Goal: Task Accomplishment & Management: Complete application form

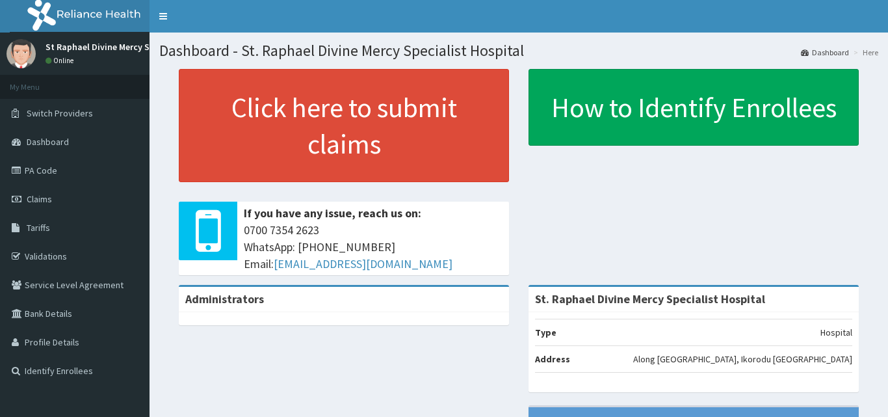
click at [47, 198] on span "Claims" at bounding box center [39, 199] width 25 height 12
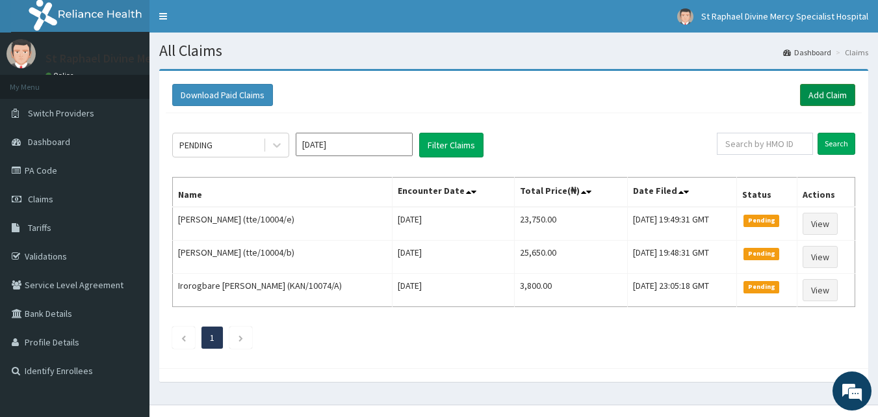
click at [843, 88] on link "Add Claim" at bounding box center [827, 95] width 55 height 22
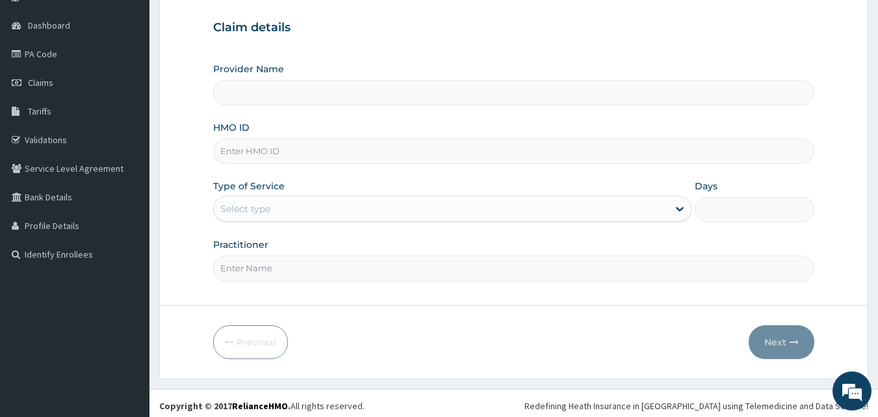
scroll to position [122, 0]
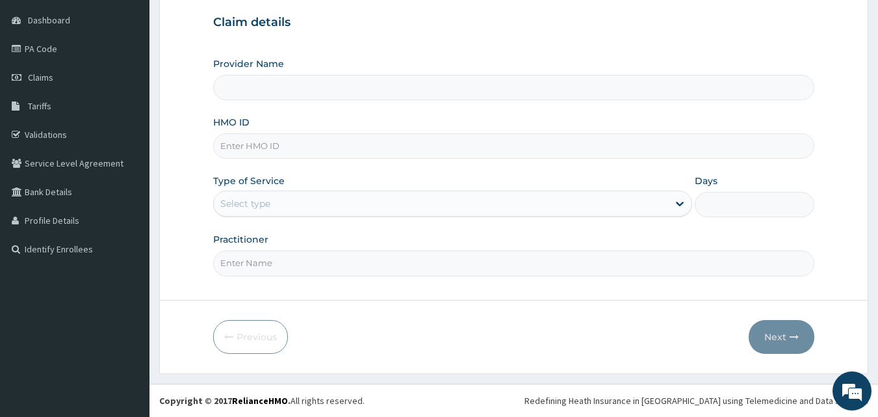
click at [359, 148] on input "HMO ID" at bounding box center [514, 145] width 602 height 25
type input "St. Raphael Divine Mercy Specialist Hospital"
type input "enp/10638/a"
click at [357, 203] on div "Select type" at bounding box center [441, 203] width 454 height 21
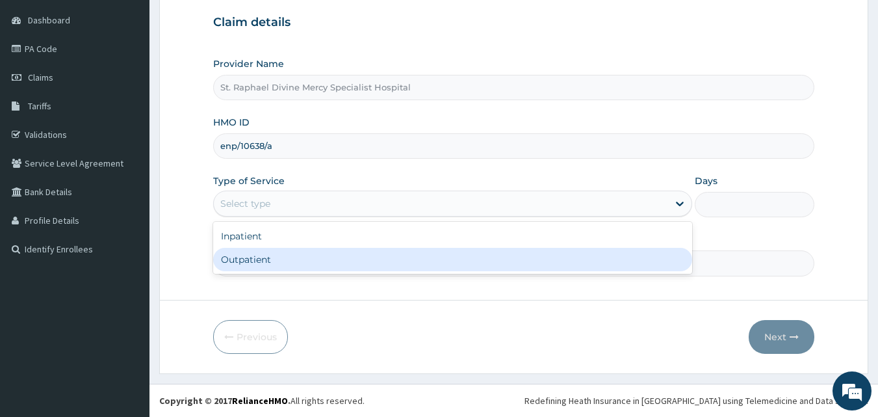
click at [335, 259] on div "Outpatient" at bounding box center [452, 259] width 479 height 23
type input "1"
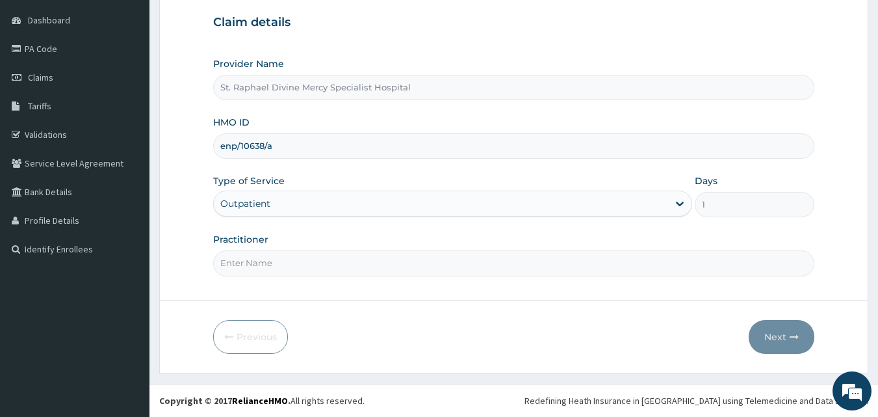
click at [337, 257] on input "Practitioner" at bounding box center [514, 262] width 602 height 25
type input "Dr. Alokolaro O."
click at [766, 338] on button "Next" at bounding box center [782, 337] width 66 height 34
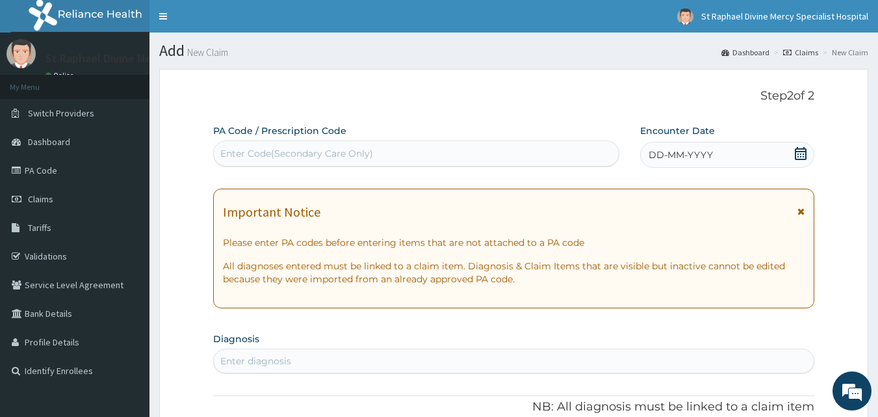
click at [806, 153] on icon at bounding box center [801, 153] width 12 height 13
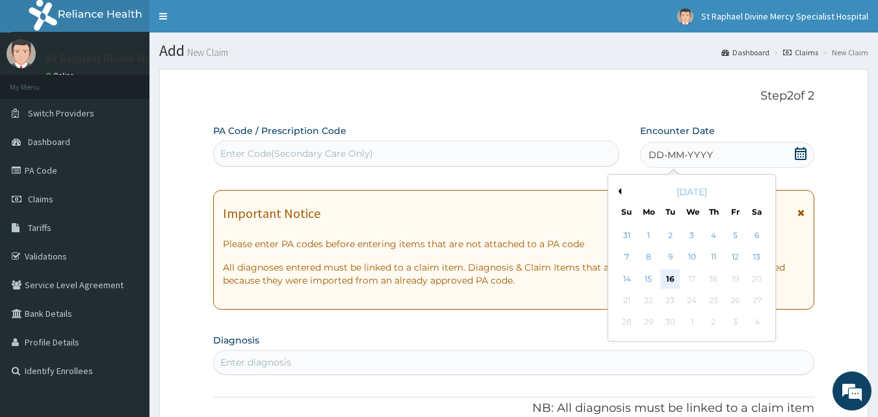
click at [667, 270] on div "16" at bounding box center [671, 279] width 20 height 20
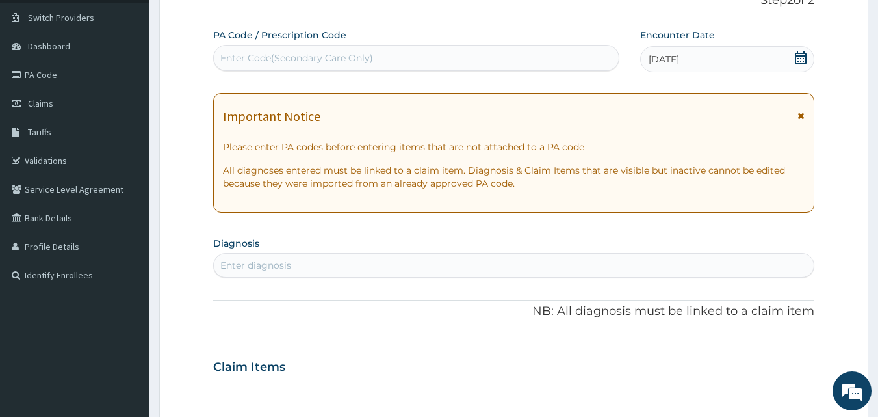
scroll to position [130, 0]
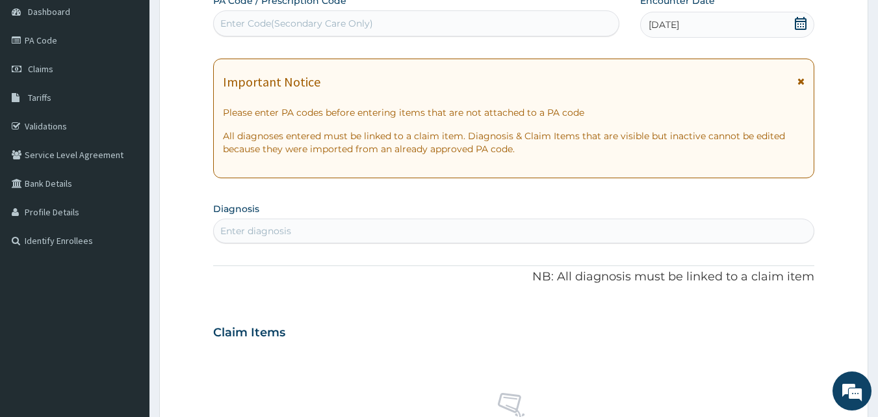
click at [341, 232] on div "Enter diagnosis" at bounding box center [514, 230] width 601 height 21
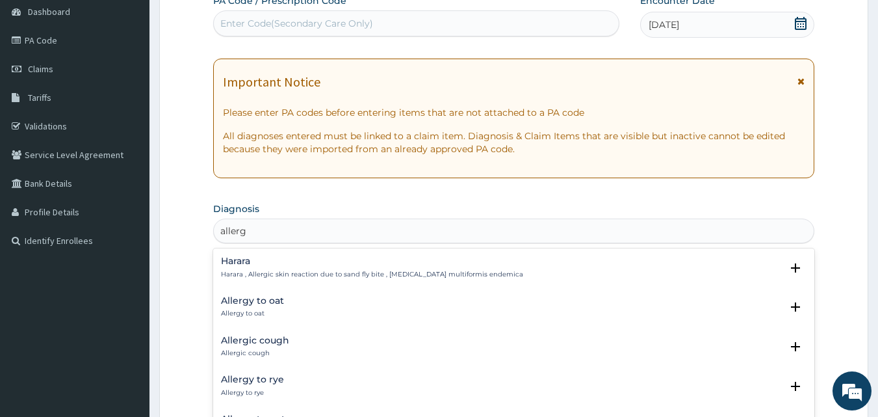
type input "allergy"
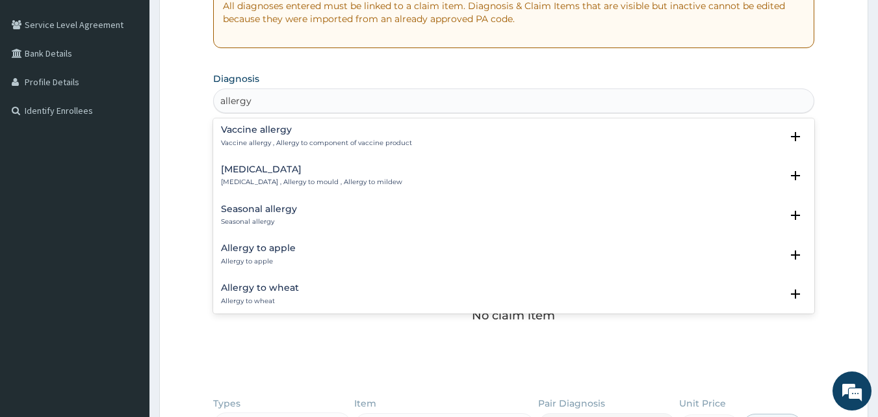
scroll to position [727, 0]
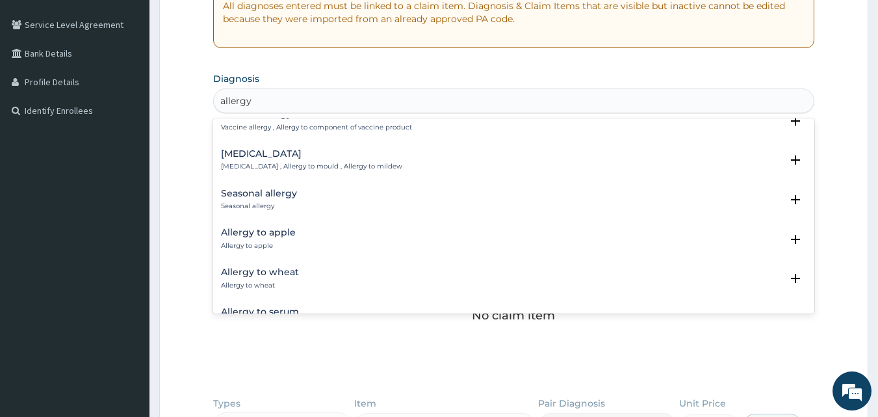
click at [279, 197] on h4 "Seasonal allergy" at bounding box center [259, 194] width 76 height 10
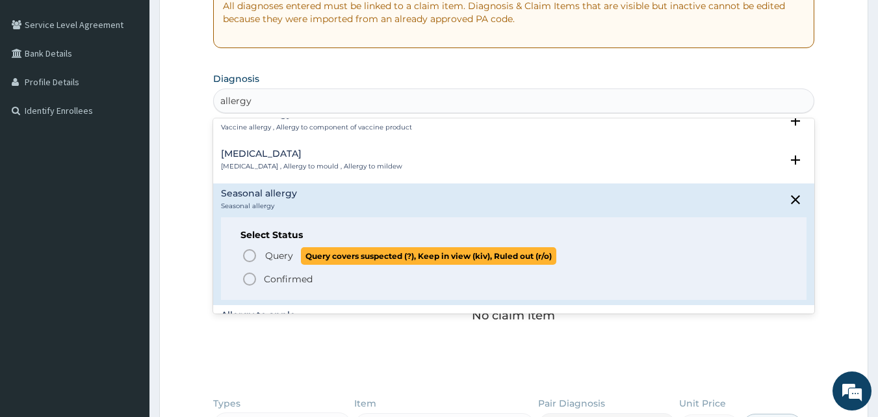
click at [247, 252] on icon "status option query" at bounding box center [250, 256] width 16 height 16
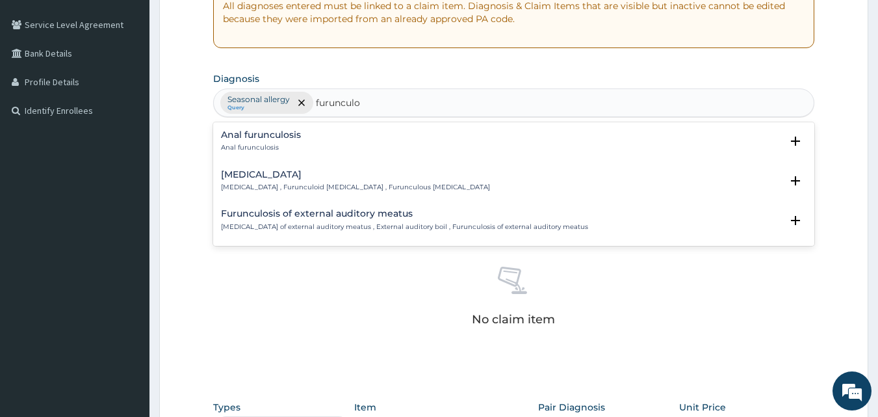
type input "furunculos"
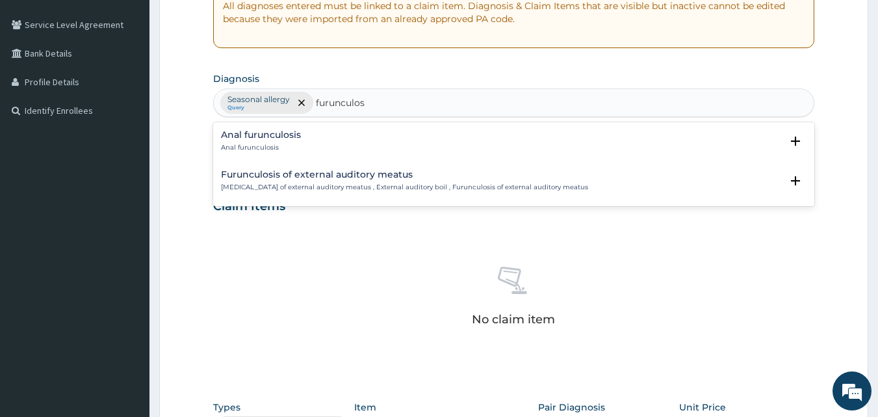
click at [267, 137] on h4 "Anal furunculosis" at bounding box center [261, 135] width 80 height 10
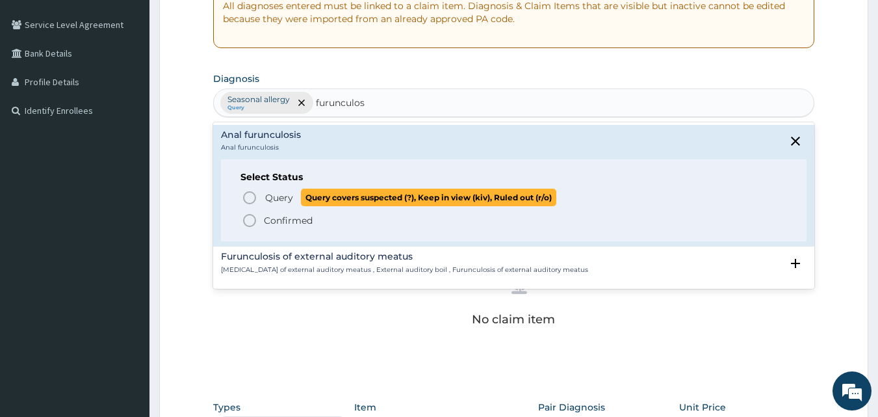
click at [245, 196] on icon "status option query" at bounding box center [250, 198] width 16 height 16
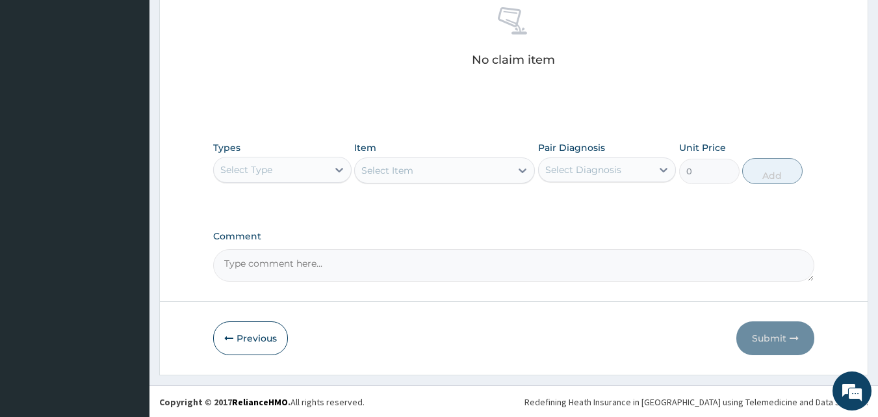
scroll to position [520, 0]
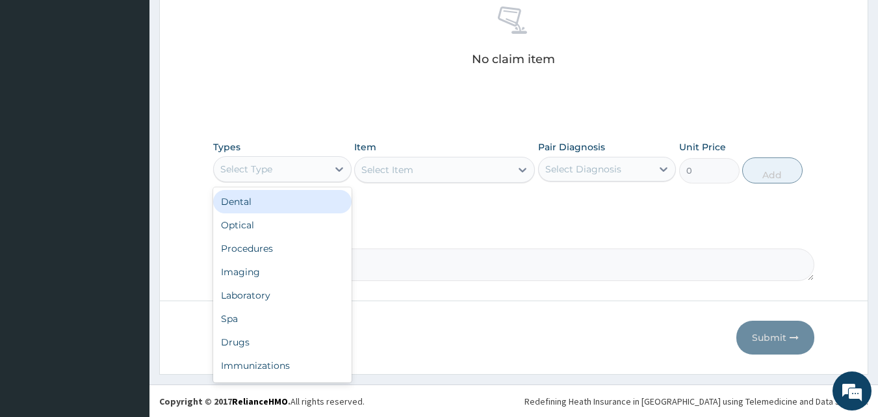
click at [284, 160] on div "Select Type" at bounding box center [271, 169] width 114 height 21
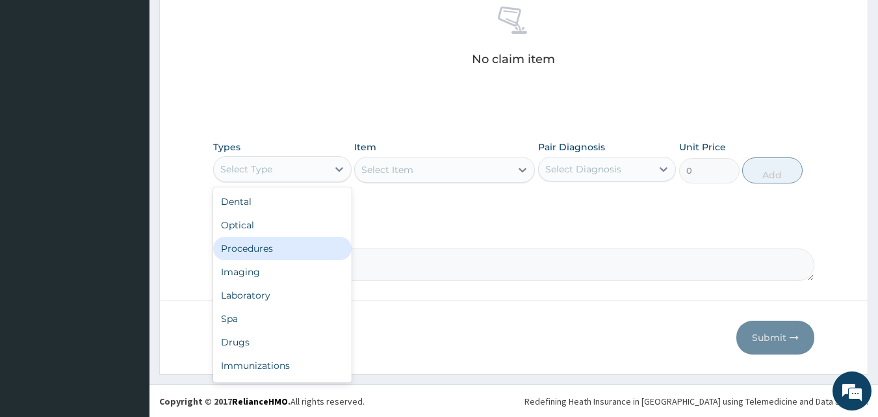
click at [286, 246] on div "Procedures" at bounding box center [282, 248] width 138 height 23
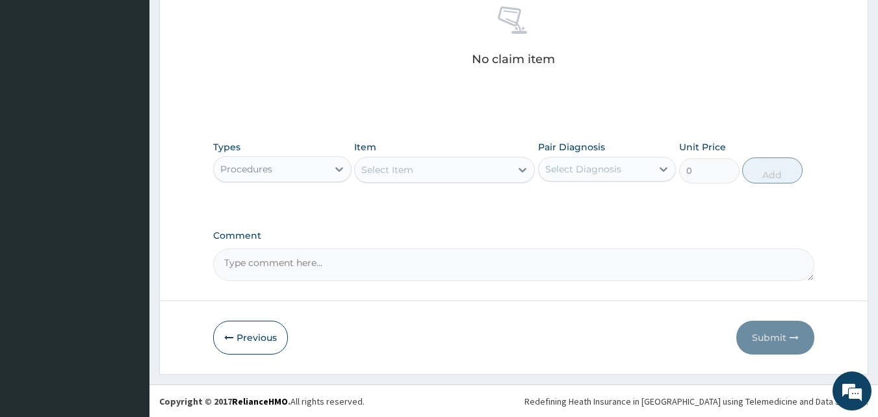
click at [462, 172] on div "Select Item" at bounding box center [433, 169] width 156 height 21
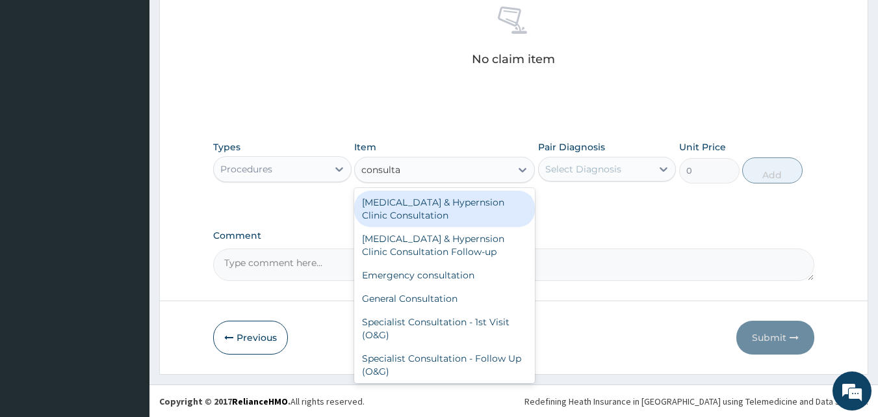
type input "consultat"
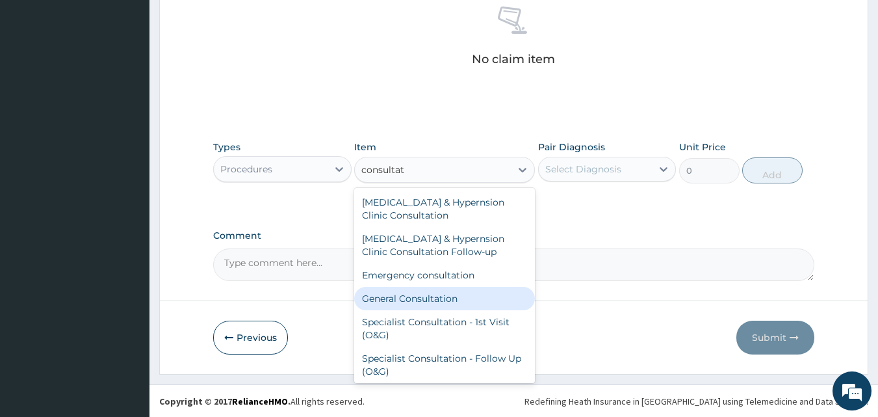
click at [443, 295] on div "General Consultation" at bounding box center [444, 298] width 181 height 23
type input "4750"
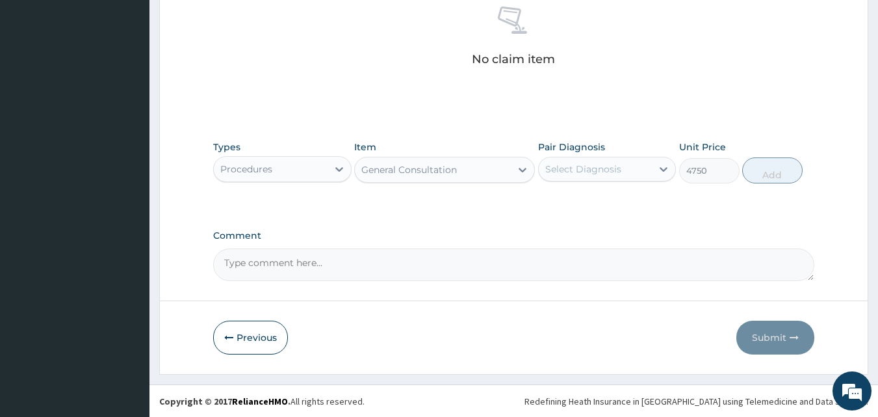
click at [615, 171] on div "Select Diagnosis" at bounding box center [583, 169] width 76 height 13
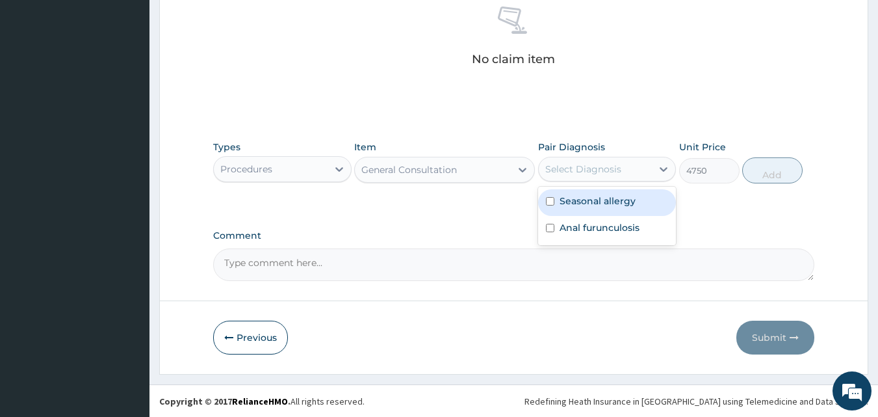
click at [551, 200] on input "checkbox" at bounding box center [550, 201] width 8 height 8
checkbox input "true"
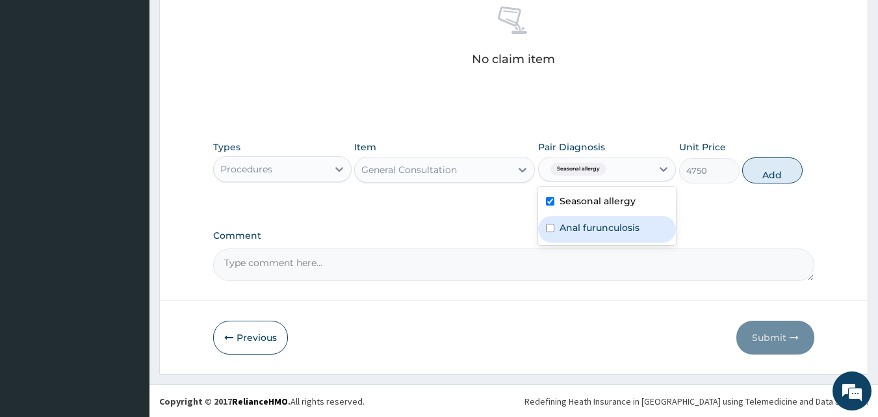
click at [549, 222] on div "Anal furunculosis" at bounding box center [607, 229] width 138 height 27
checkbox input "true"
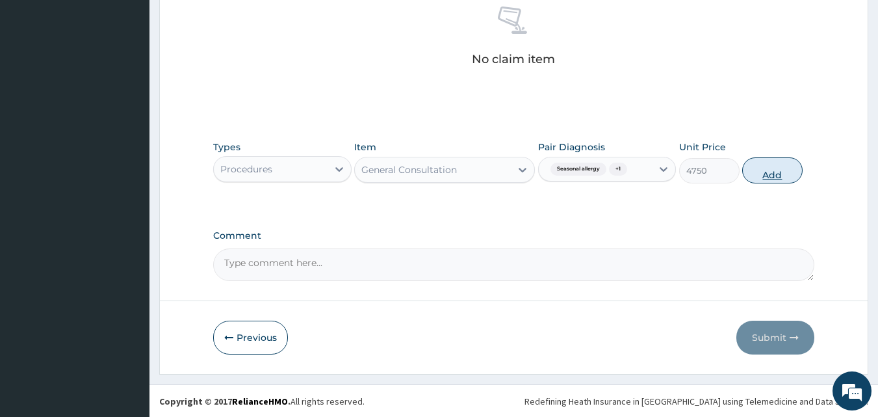
click at [768, 177] on button "Add" at bounding box center [772, 170] width 60 height 26
type input "0"
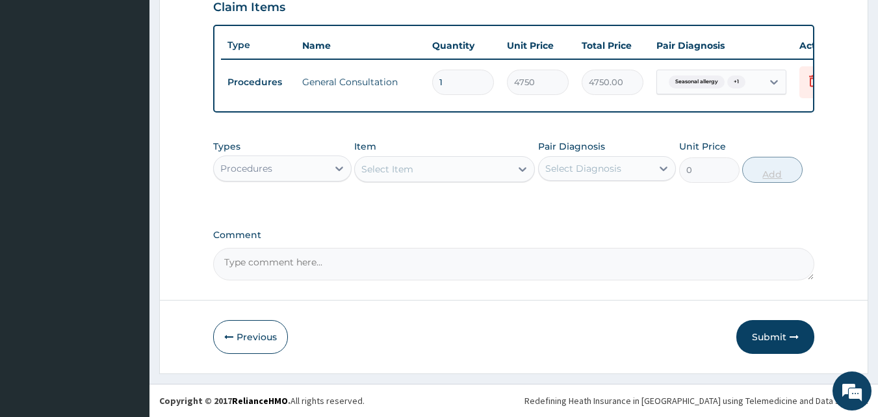
scroll to position [469, 0]
click at [302, 166] on div "Procedures" at bounding box center [271, 168] width 114 height 21
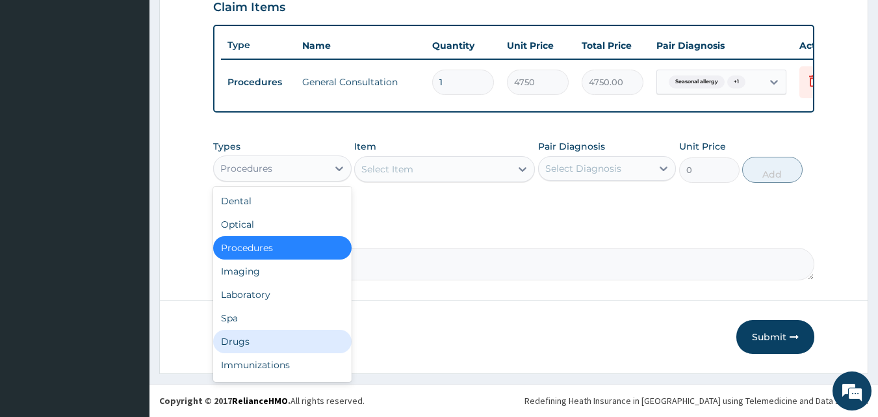
click at [263, 346] on div "Drugs" at bounding box center [282, 341] width 138 height 23
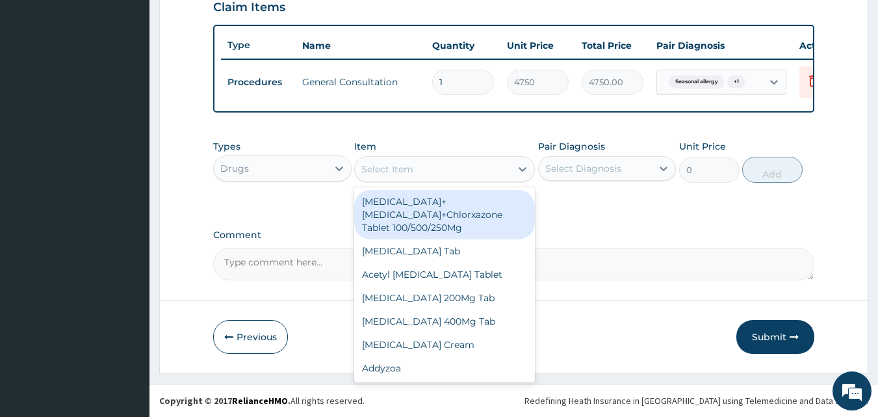
click at [419, 170] on div "Select Item" at bounding box center [433, 169] width 156 height 21
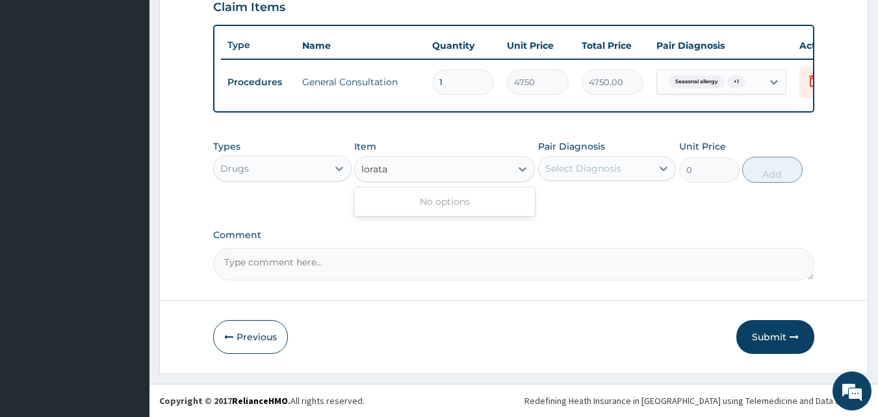
type input "lorat"
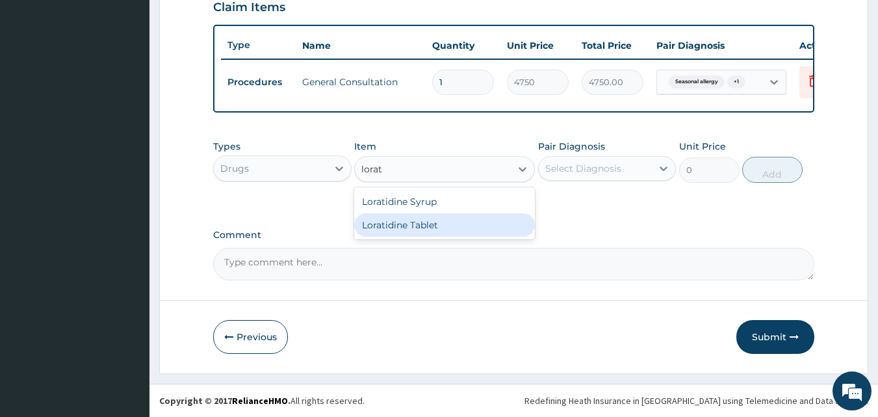
click at [410, 222] on div "Loratidine Tablet" at bounding box center [444, 224] width 181 height 23
type input "142.5"
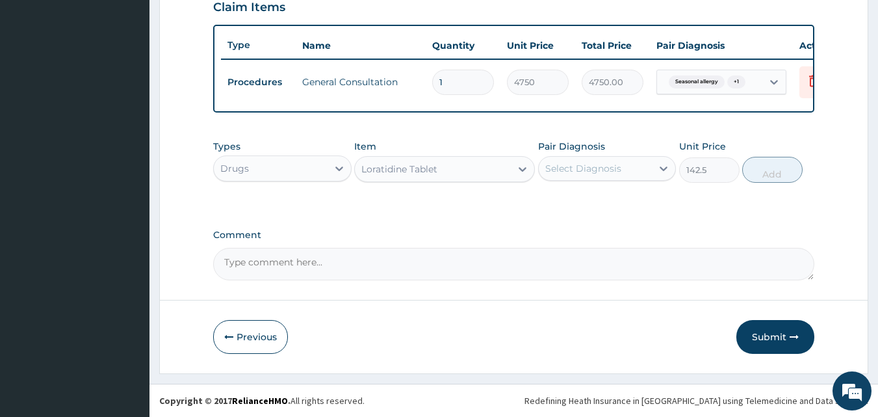
click at [571, 168] on div "Select Diagnosis" at bounding box center [583, 168] width 76 height 13
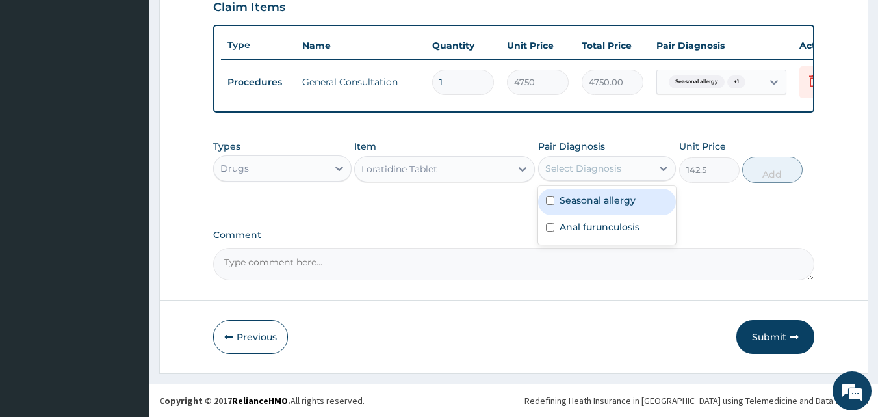
click at [549, 201] on input "checkbox" at bounding box center [550, 200] width 8 height 8
checkbox input "true"
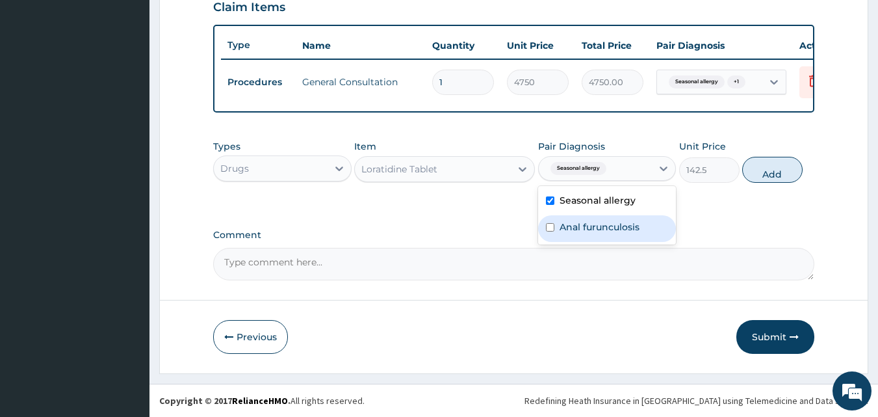
click at [549, 225] on input "checkbox" at bounding box center [550, 227] width 8 height 8
checkbox input "true"
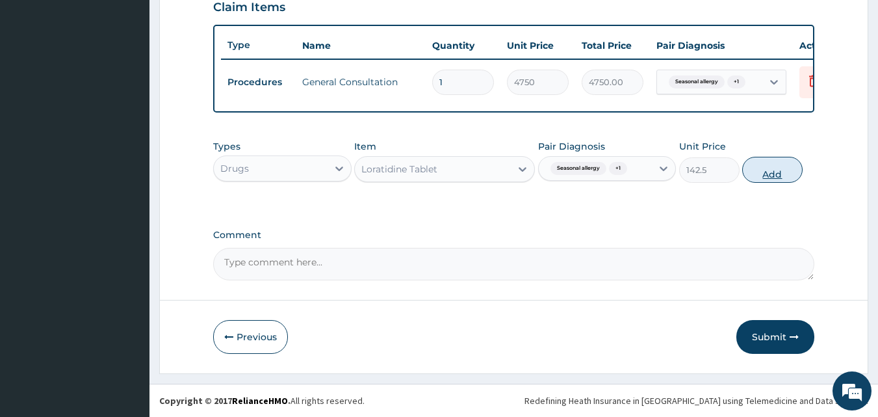
click at [774, 175] on button "Add" at bounding box center [772, 170] width 60 height 26
type input "0"
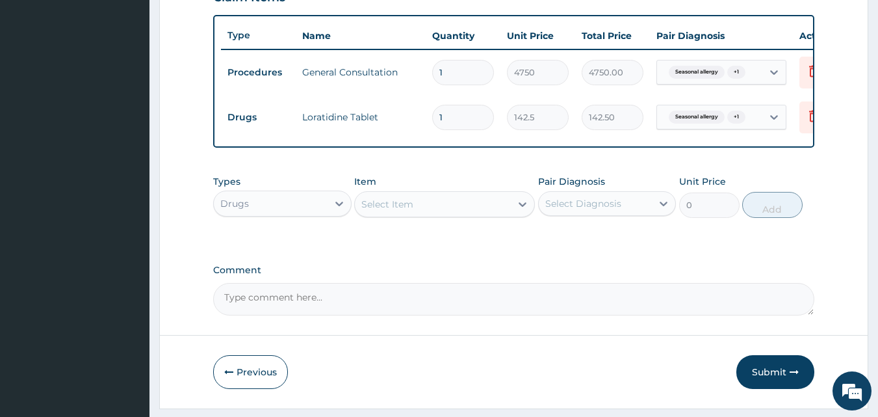
type input "0.00"
type input "7"
type input "997.50"
type input "7"
click at [420, 215] on div "Select Item" at bounding box center [433, 204] width 156 height 21
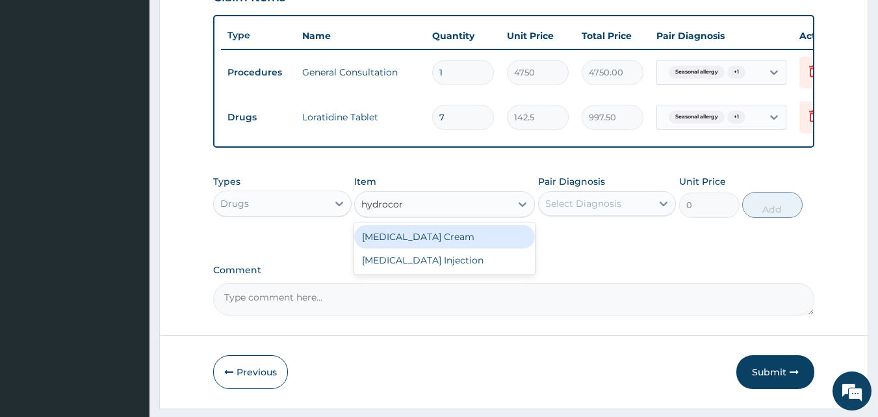
type input "hydrocort"
click at [437, 246] on div "Hydrocortisone Cream" at bounding box center [444, 236] width 181 height 23
type input "3325"
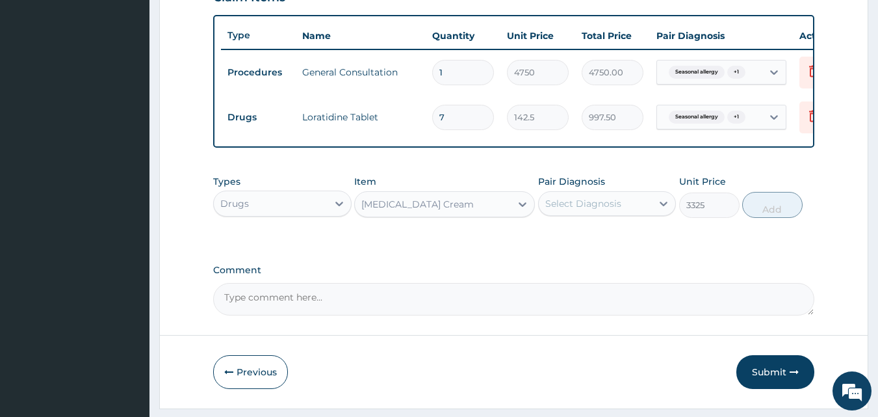
click at [574, 210] on div "Select Diagnosis" at bounding box center [583, 203] width 76 height 13
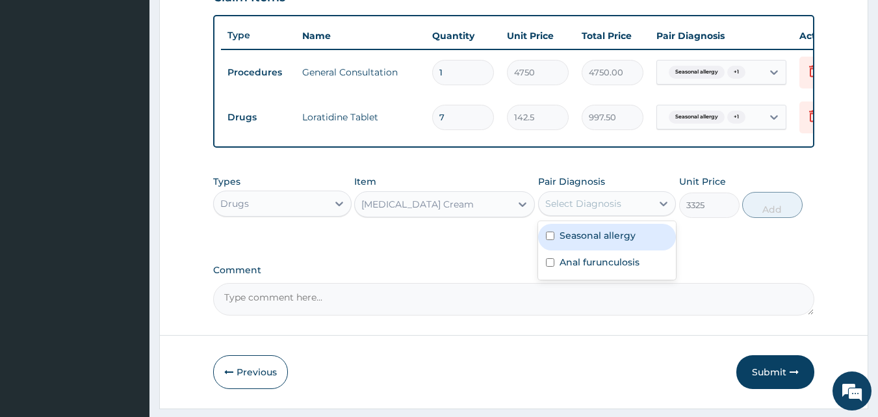
click at [549, 240] on input "checkbox" at bounding box center [550, 235] width 8 height 8
checkbox input "true"
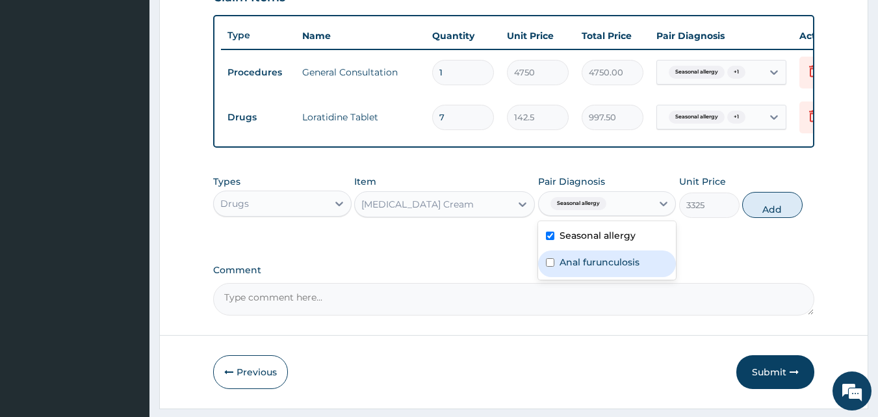
click at [549, 267] on input "checkbox" at bounding box center [550, 262] width 8 height 8
checkbox input "true"
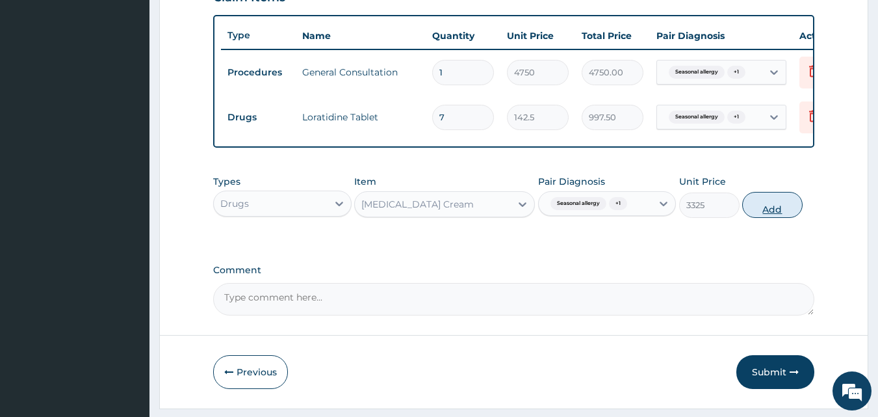
click at [775, 218] on button "Add" at bounding box center [772, 205] width 60 height 26
type input "0"
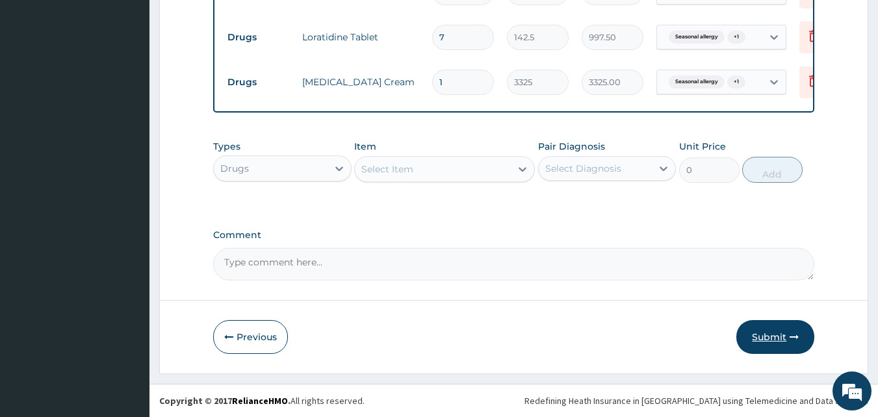
click at [780, 333] on button "Submit" at bounding box center [776, 337] width 78 height 34
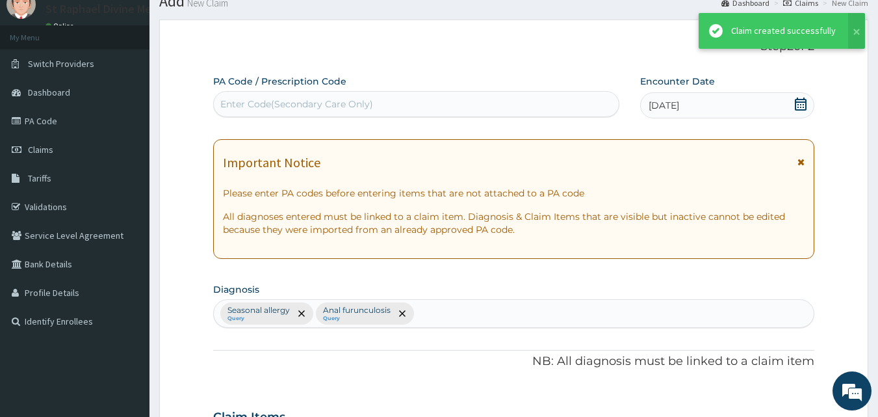
scroll to position [558, 0]
